Goal: Book appointment/travel/reservation

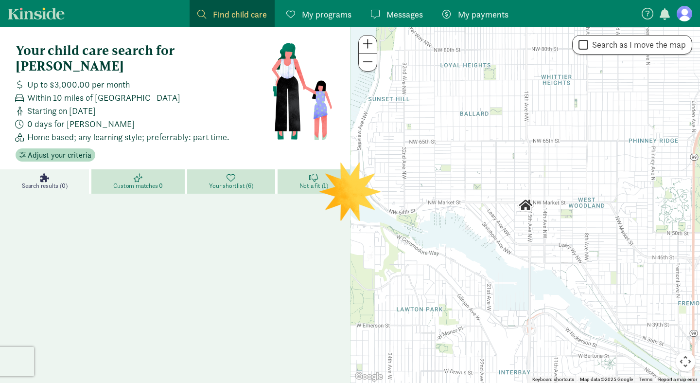
click at [305, 14] on span "My programs" at bounding box center [327, 14] width 50 height 13
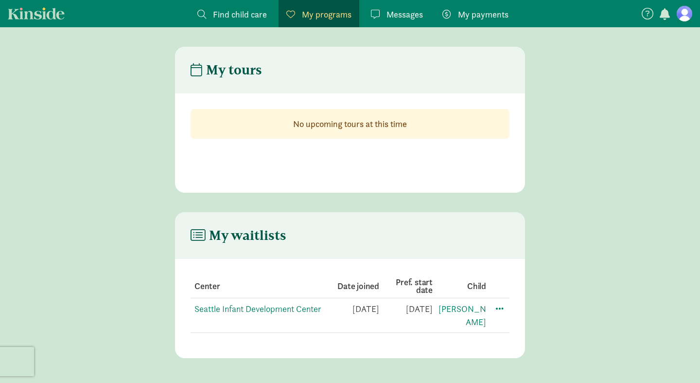
scroll to position [19, 0]
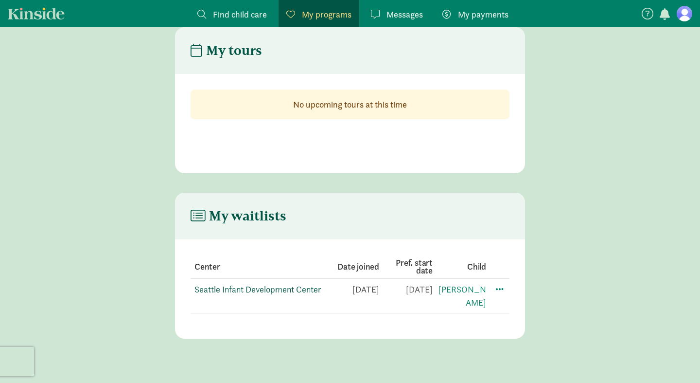
click at [267, 291] on link "Seattle Infant Development Center" at bounding box center [257, 288] width 127 height 11
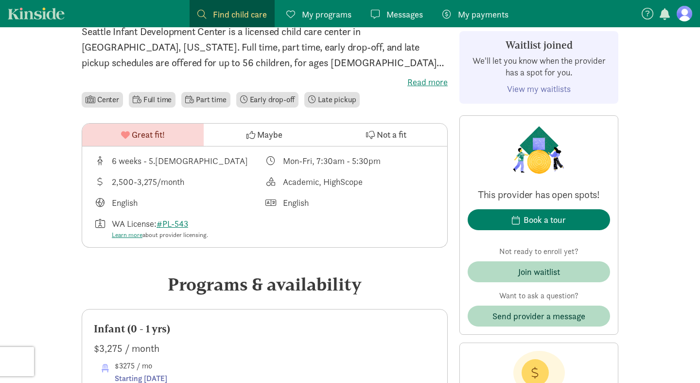
scroll to position [257, 0]
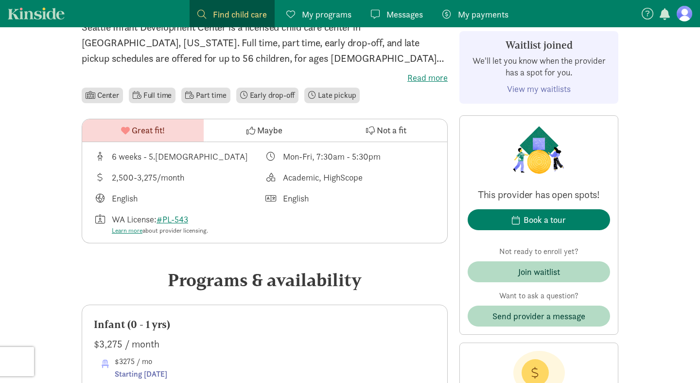
click at [492, 209] on div "This provider has open spots! Book a tour Not ready to enroll yet? Join waitlis…" at bounding box center [539, 224] width 142 height 203
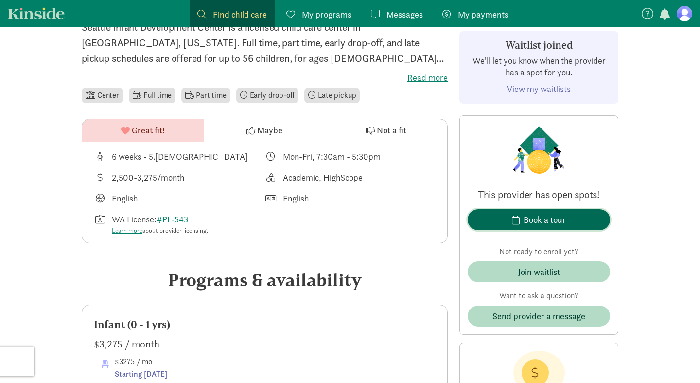
click at [512, 220] on span "Book a tour" at bounding box center [538, 219] width 127 height 13
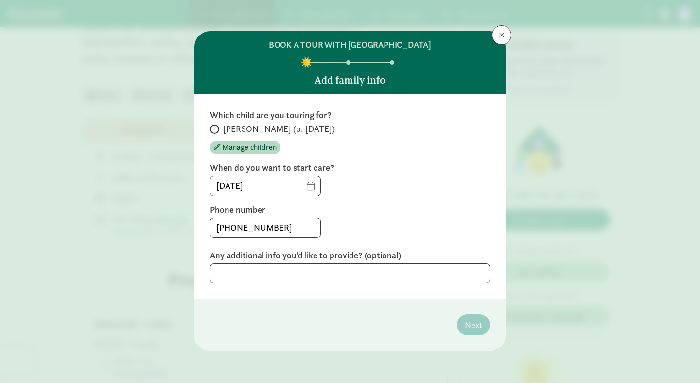
click at [283, 128] on span "[PERSON_NAME] (b. [DATE])" at bounding box center [279, 129] width 112 height 12
click at [216, 128] on input "[PERSON_NAME] (b. [DATE])" at bounding box center [213, 129] width 6 height 6
radio input "true"
click at [317, 187] on input "08/20/2025" at bounding box center [265, 185] width 110 height 19
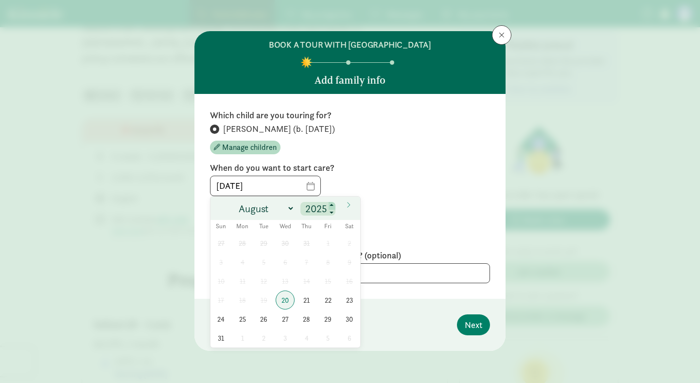
click at [332, 208] on span at bounding box center [332, 206] width 7 height 8
type input "2026"
select select "5"
click option "June" at bounding box center [0, 0] width 0 height 0
click at [241, 239] on span "1" at bounding box center [242, 242] width 19 height 19
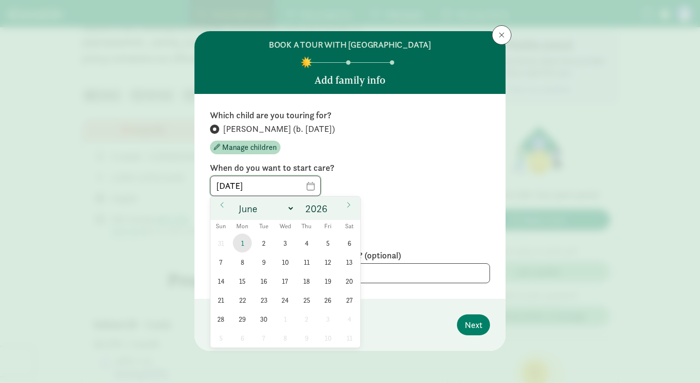
type input "06/01/2026"
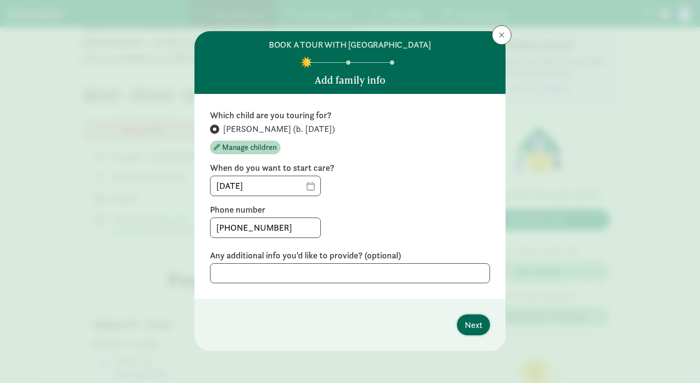
click at [476, 323] on span "Next" at bounding box center [473, 324] width 17 height 13
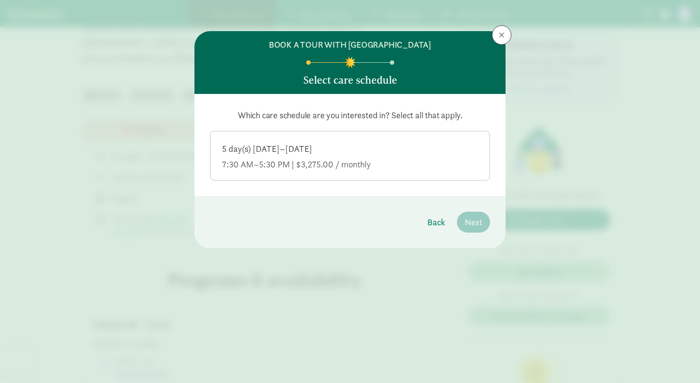
click at [347, 158] on div "5 day(s) Monday–Friday 7:30 AM–5:30 PM | $3,275.00 / monthly" at bounding box center [350, 156] width 256 height 27
click at [0, 0] on input "5 day(s) Monday–Friday 7:30 AM–5:30 PM | $3,275.00 / monthly" at bounding box center [0, 0] width 0 height 0
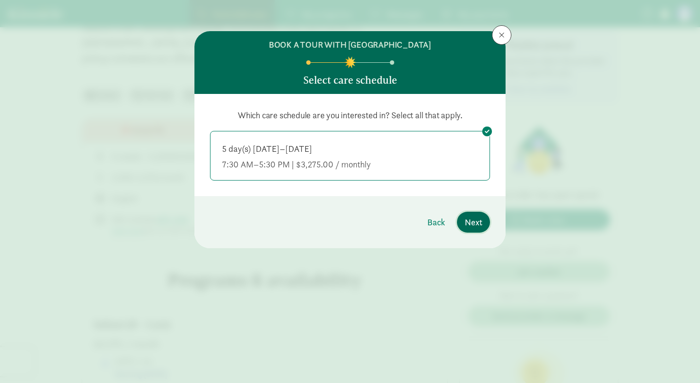
click at [478, 225] on span "Next" at bounding box center [473, 221] width 17 height 13
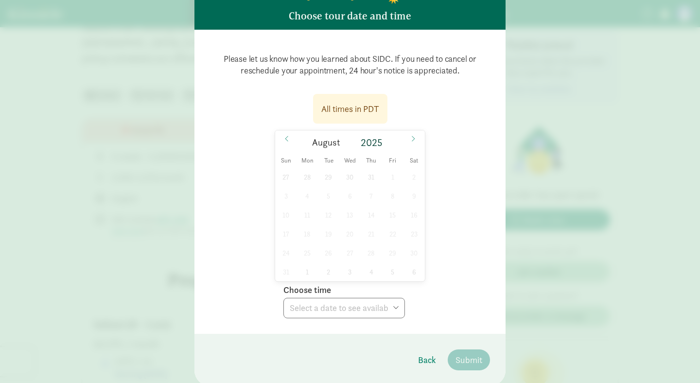
scroll to position [64, 0]
click at [415, 139] on icon at bounding box center [413, 139] width 6 height 7
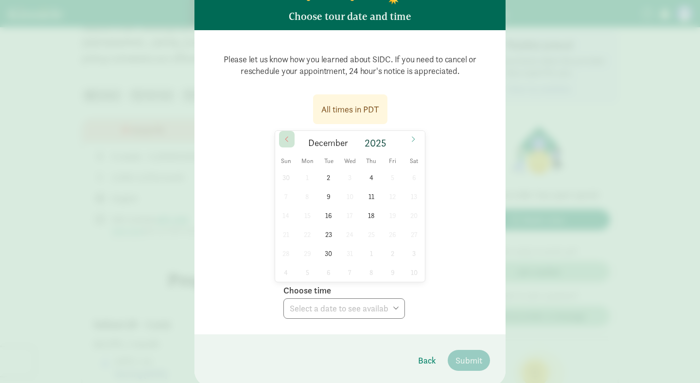
click at [284, 140] on span at bounding box center [287, 139] width 16 height 17
click at [368, 198] on span "6" at bounding box center [371, 196] width 19 height 19
click at [373, 219] on span "13" at bounding box center [371, 215] width 19 height 19
click at [327, 197] on span "4" at bounding box center [328, 196] width 19 height 19
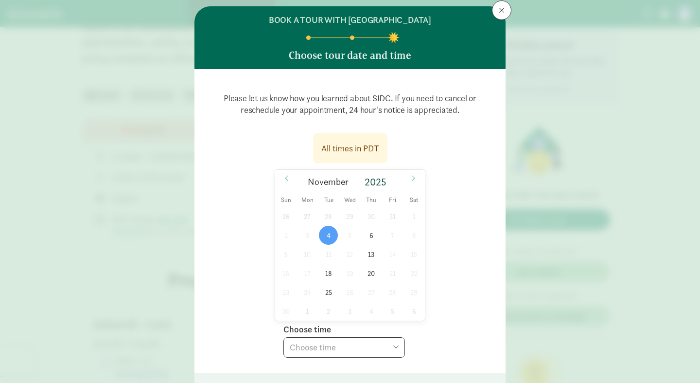
scroll to position [7, 0]
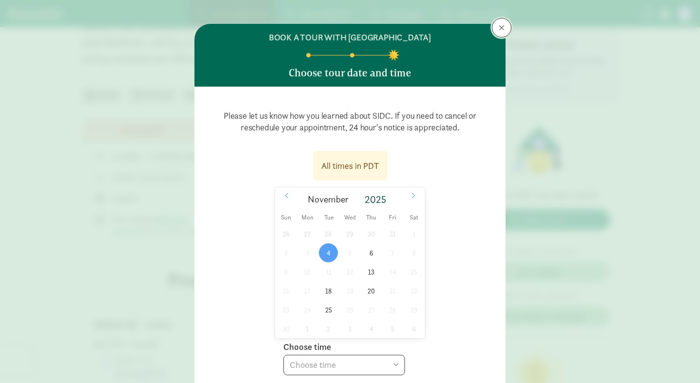
click at [504, 30] on span at bounding box center [502, 28] width 6 height 8
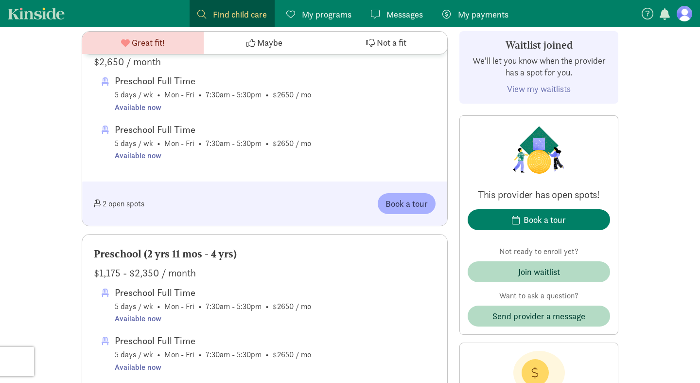
scroll to position [686, 0]
